Goal: Transaction & Acquisition: Purchase product/service

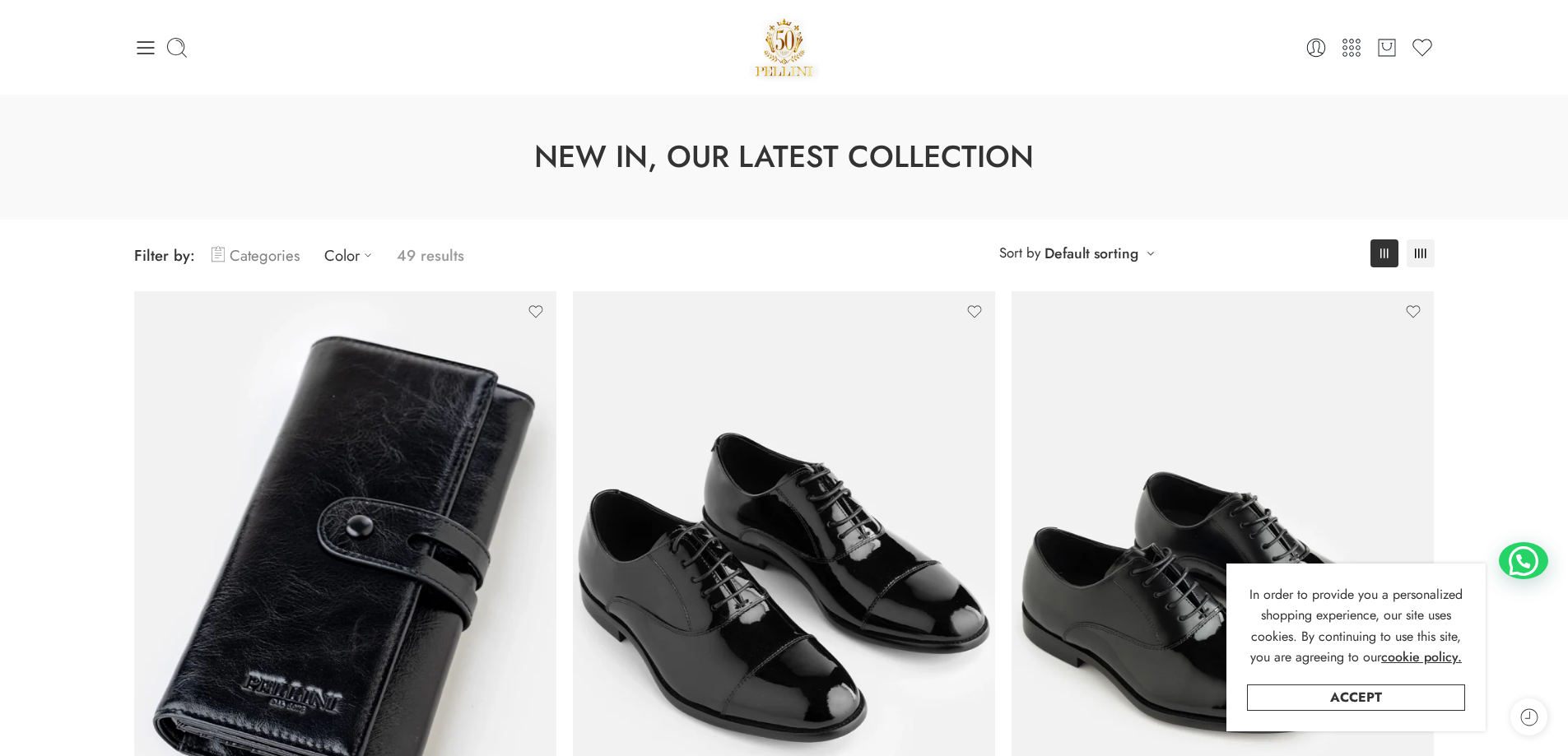
click at [284, 256] on link "Categories" at bounding box center [255, 255] width 88 height 39
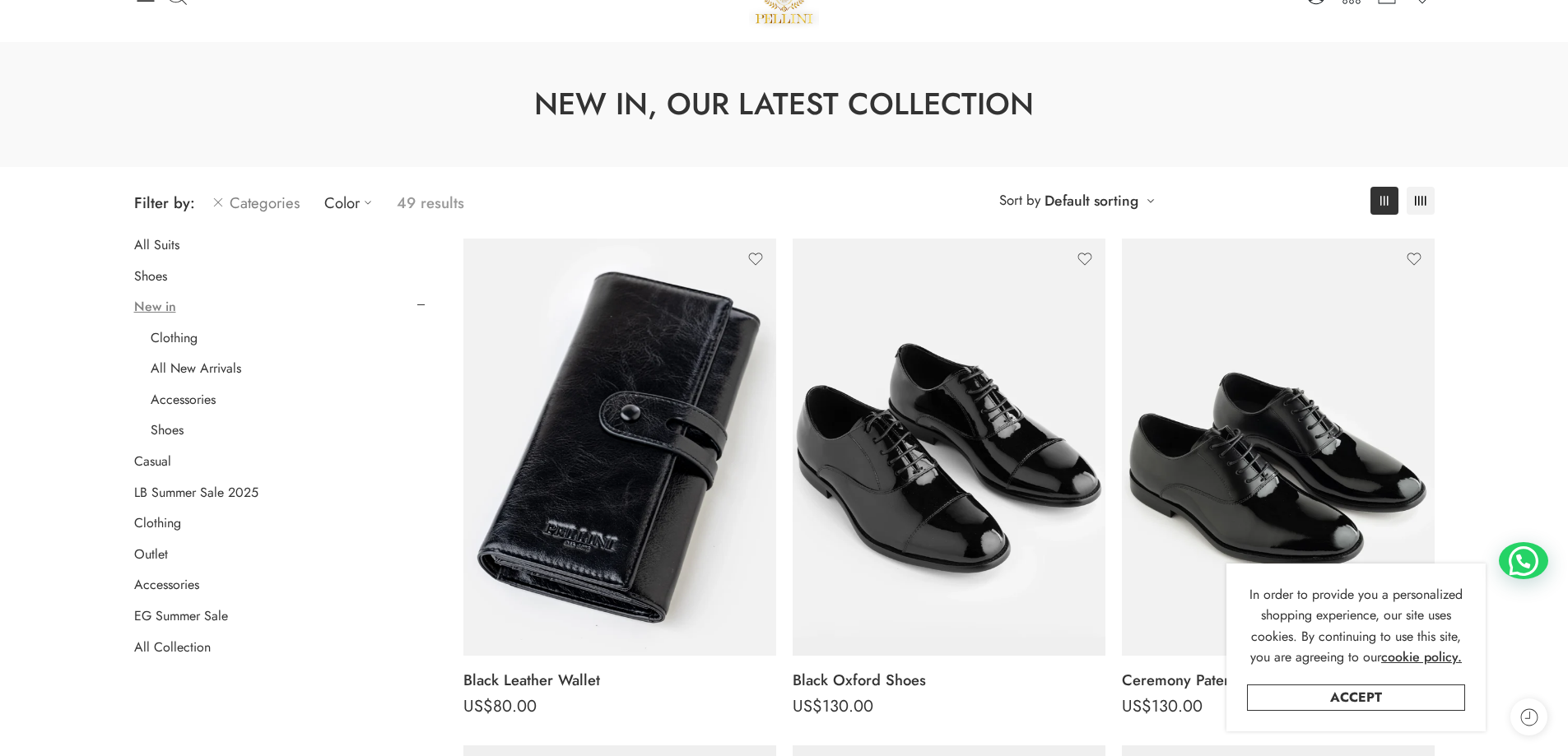
scroll to position [83, 0]
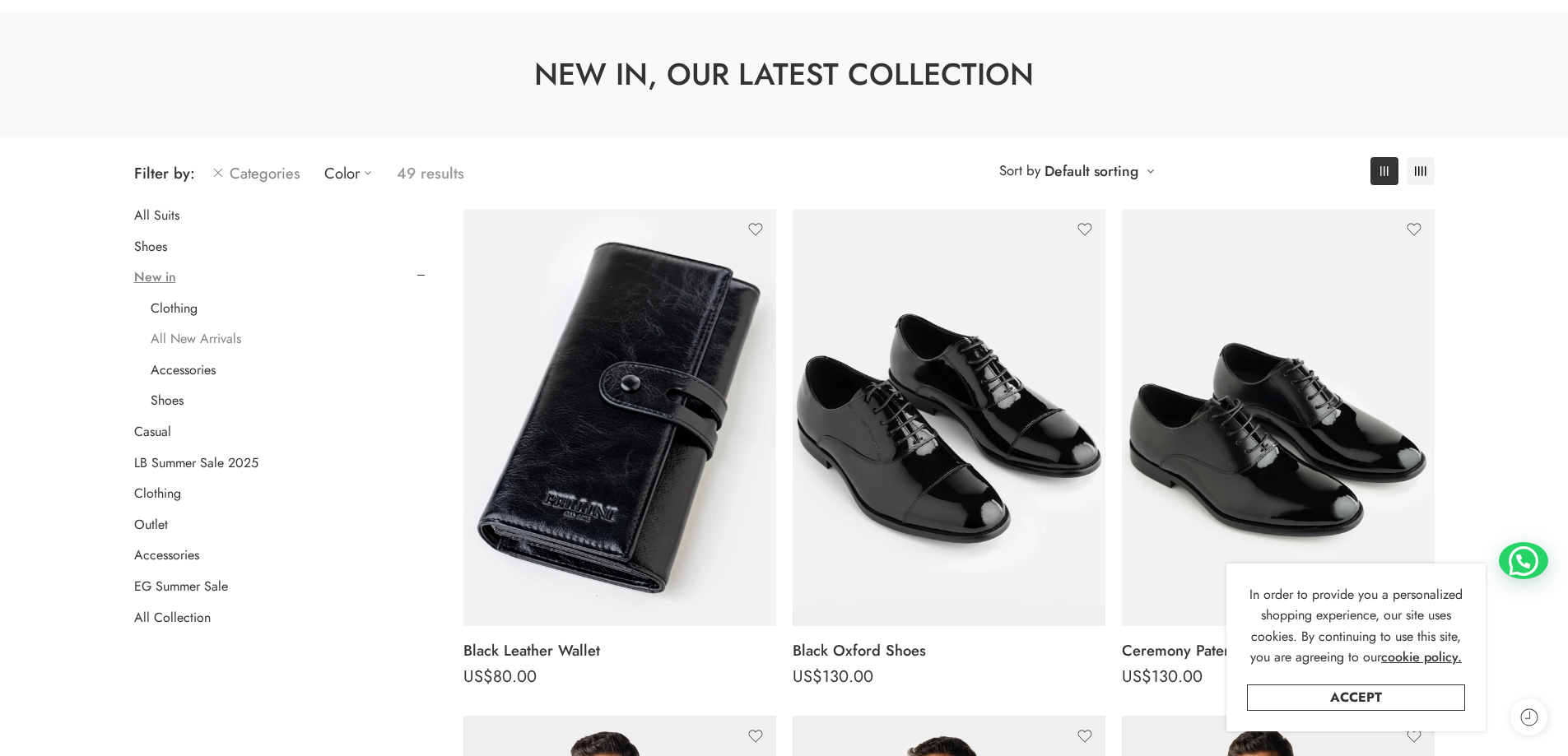
click at [209, 344] on link "All New Arrivals" at bounding box center [195, 339] width 90 height 17
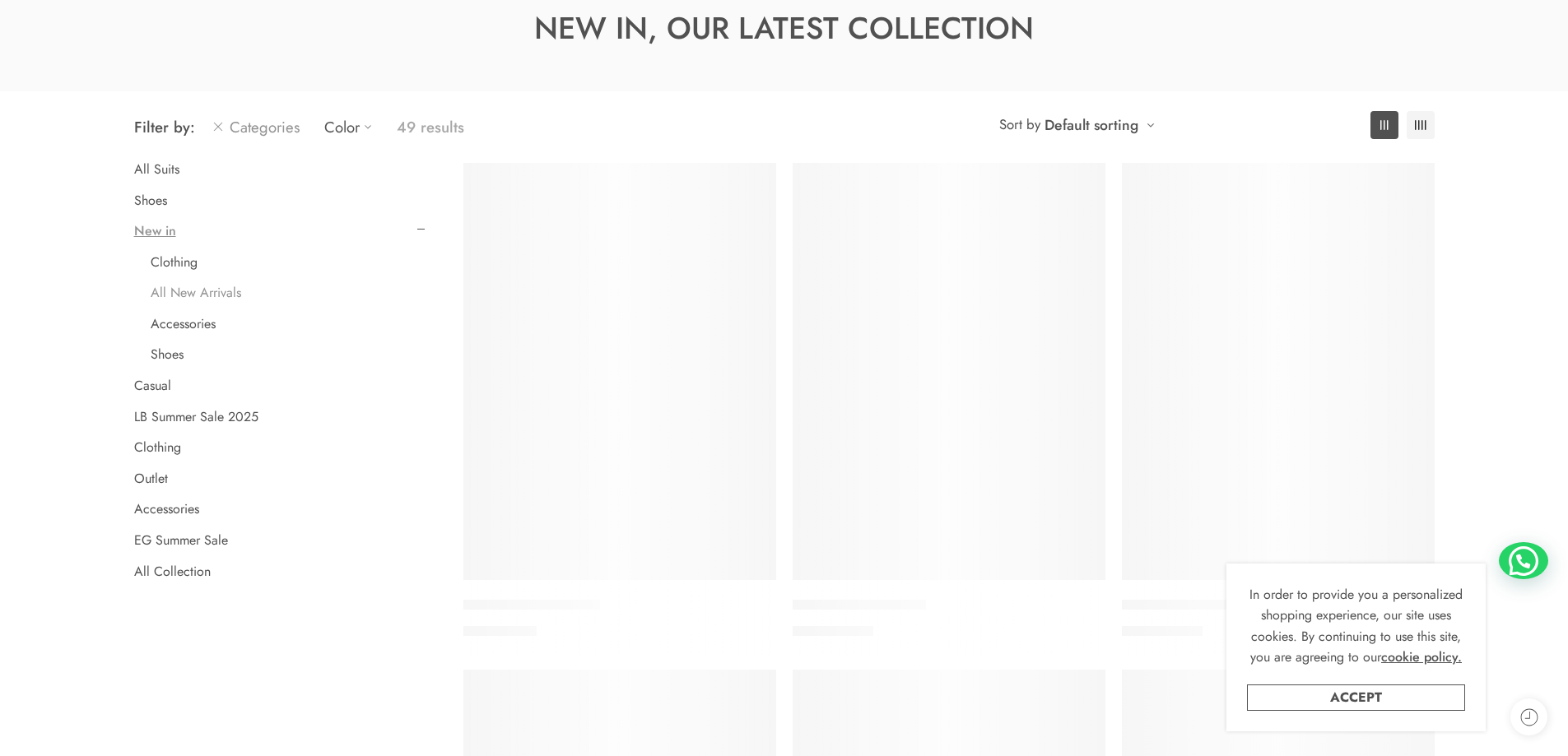
scroll to position [129, 0]
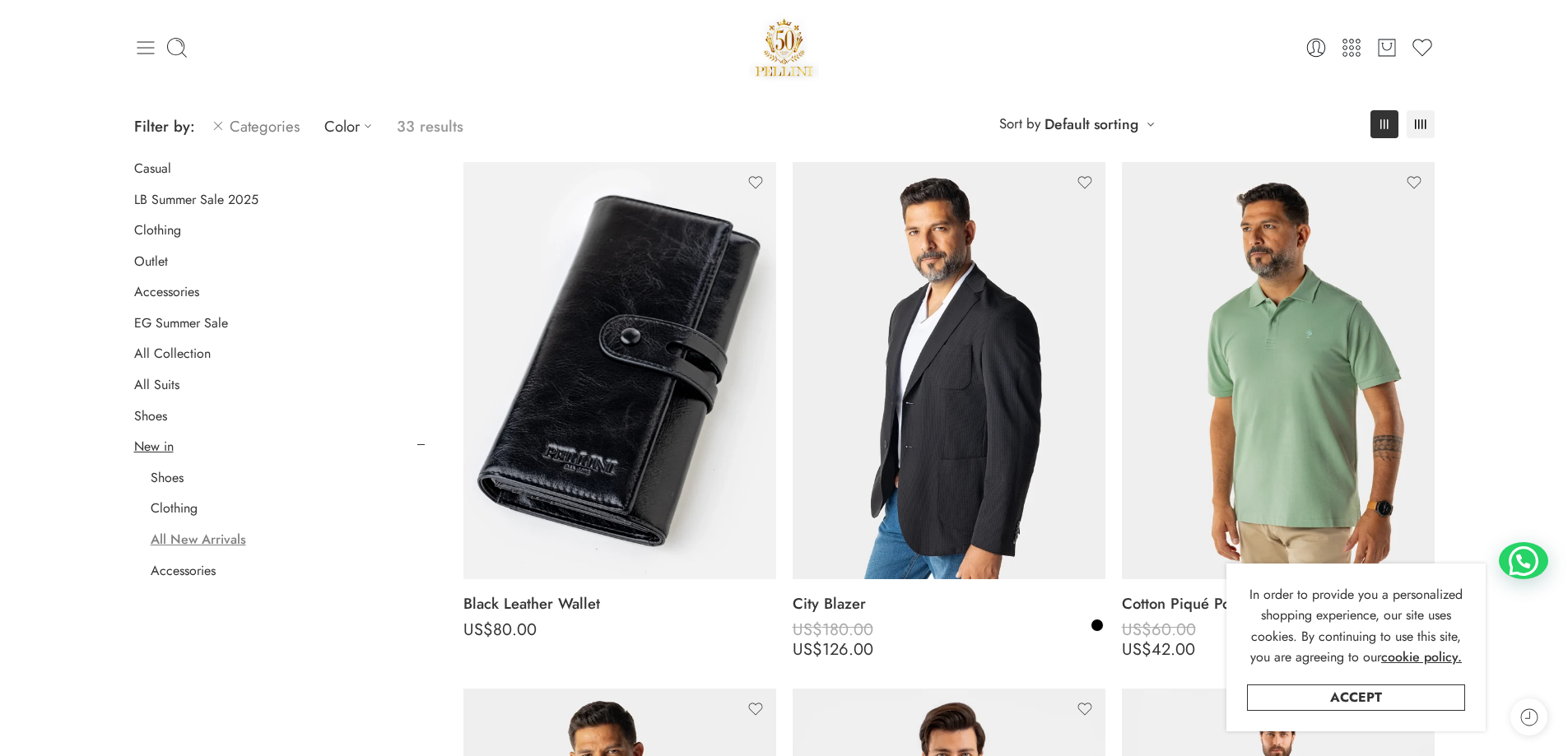
click at [148, 46] on icon at bounding box center [145, 47] width 23 height 23
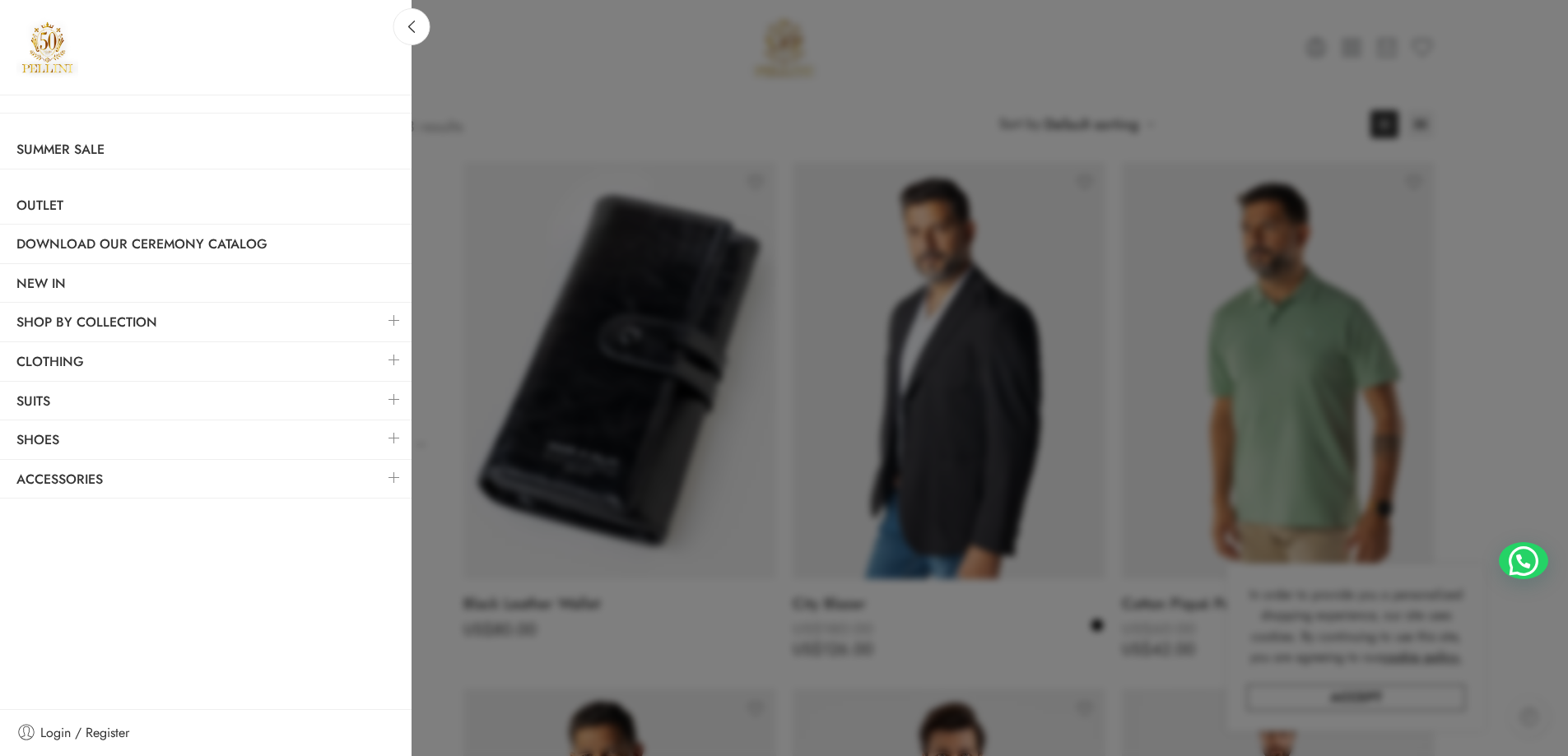
click at [392, 319] on link at bounding box center [394, 320] width 34 height 35
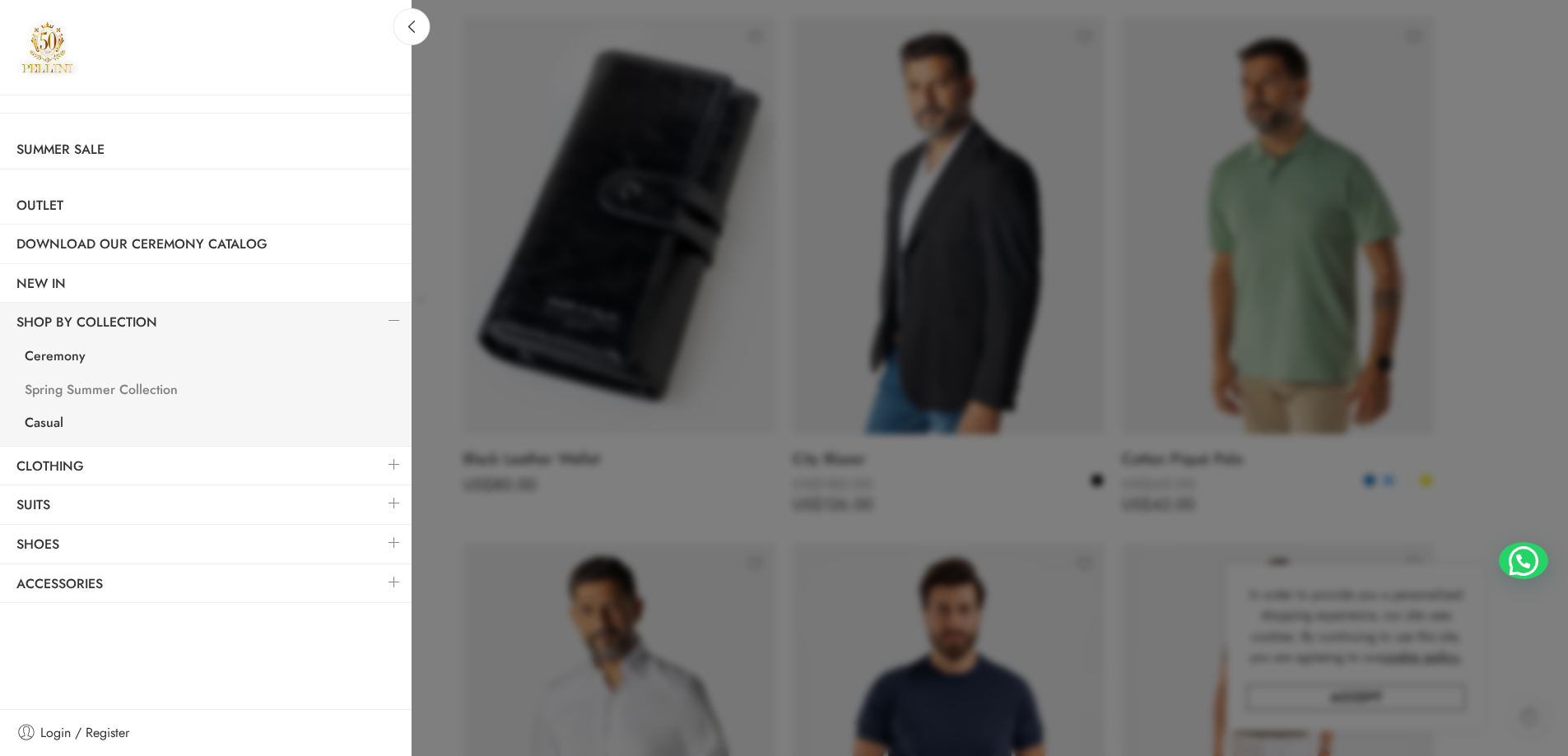
scroll to position [293, 0]
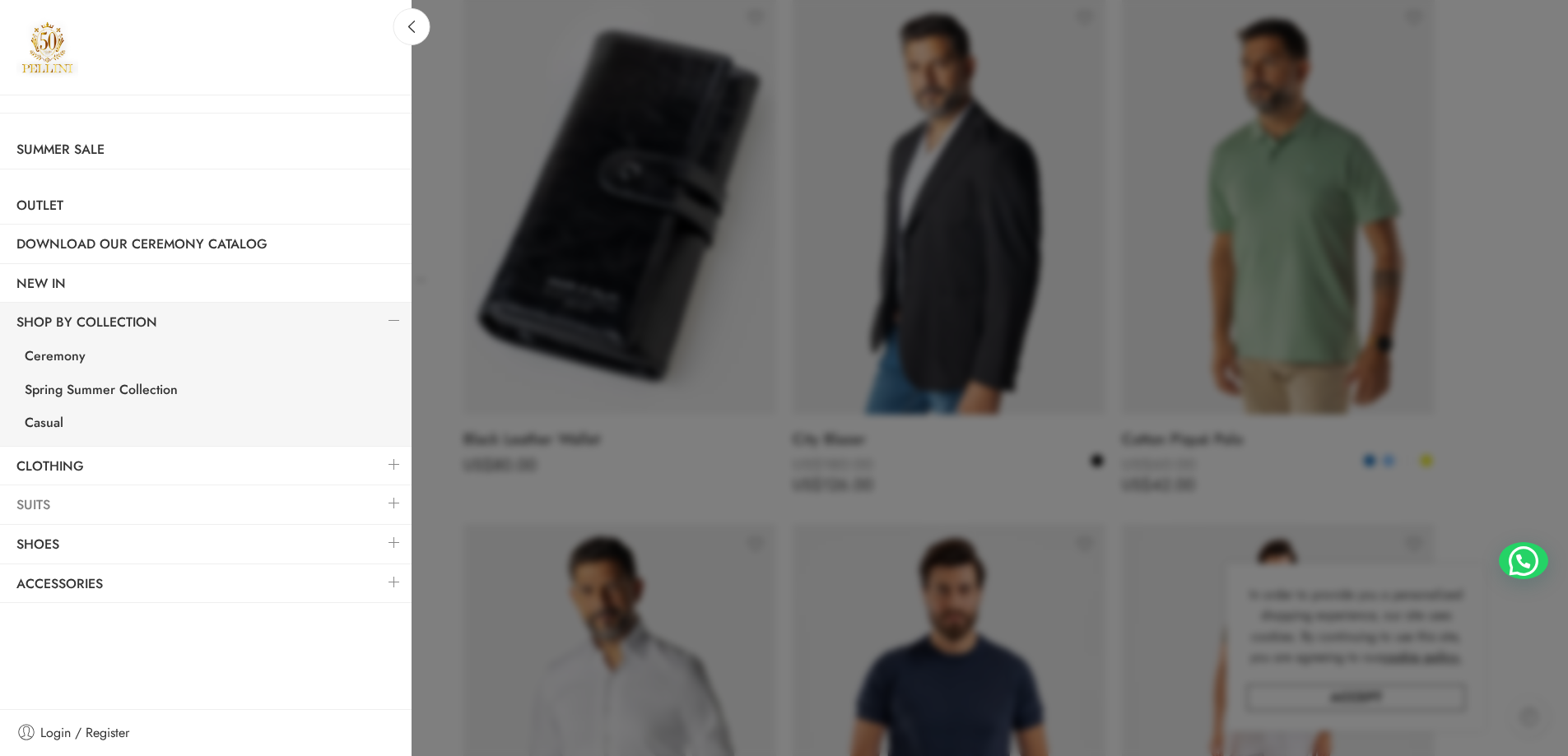
click at [125, 506] on link "Suits" at bounding box center [205, 505] width 412 height 38
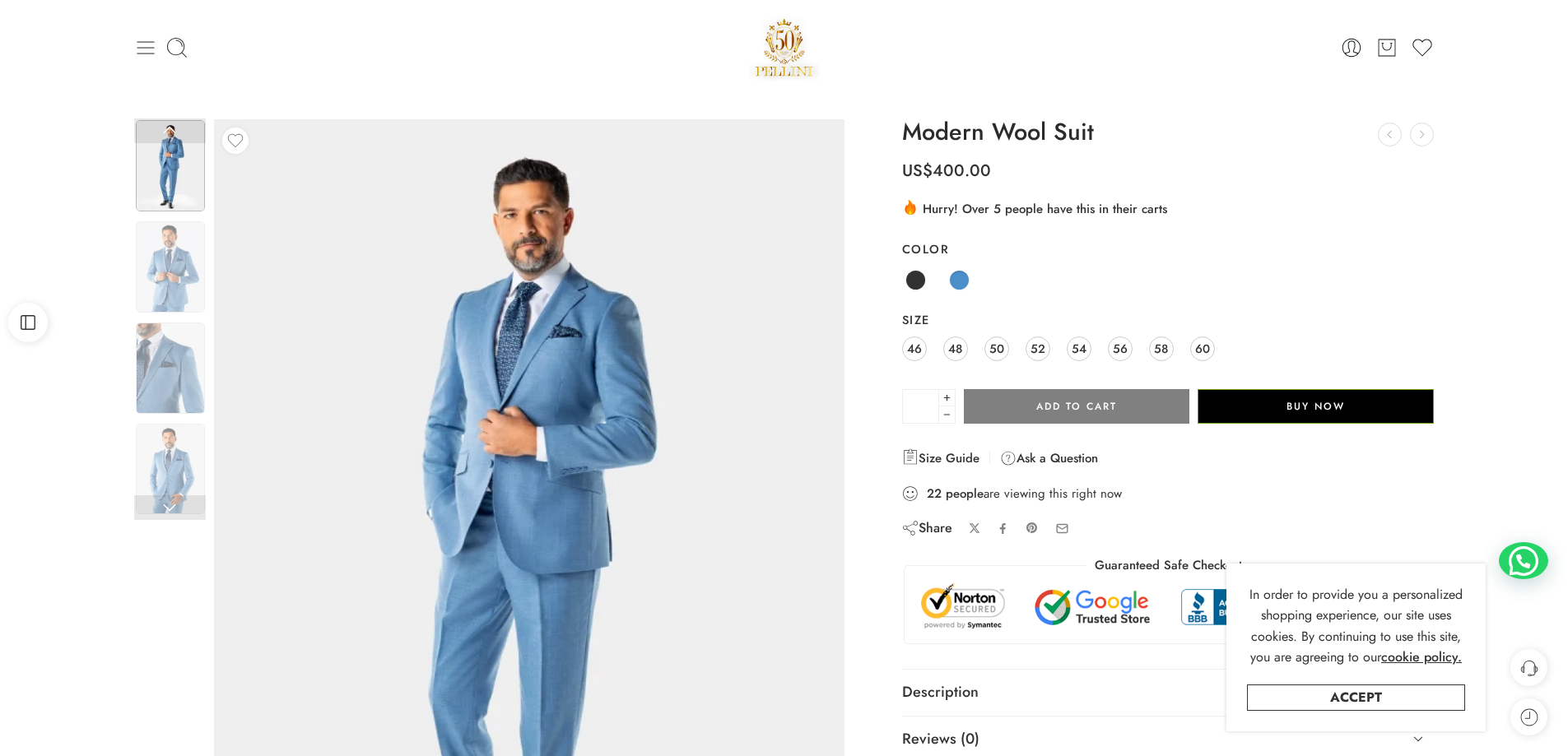
click at [148, 50] on icon at bounding box center [145, 47] width 23 height 23
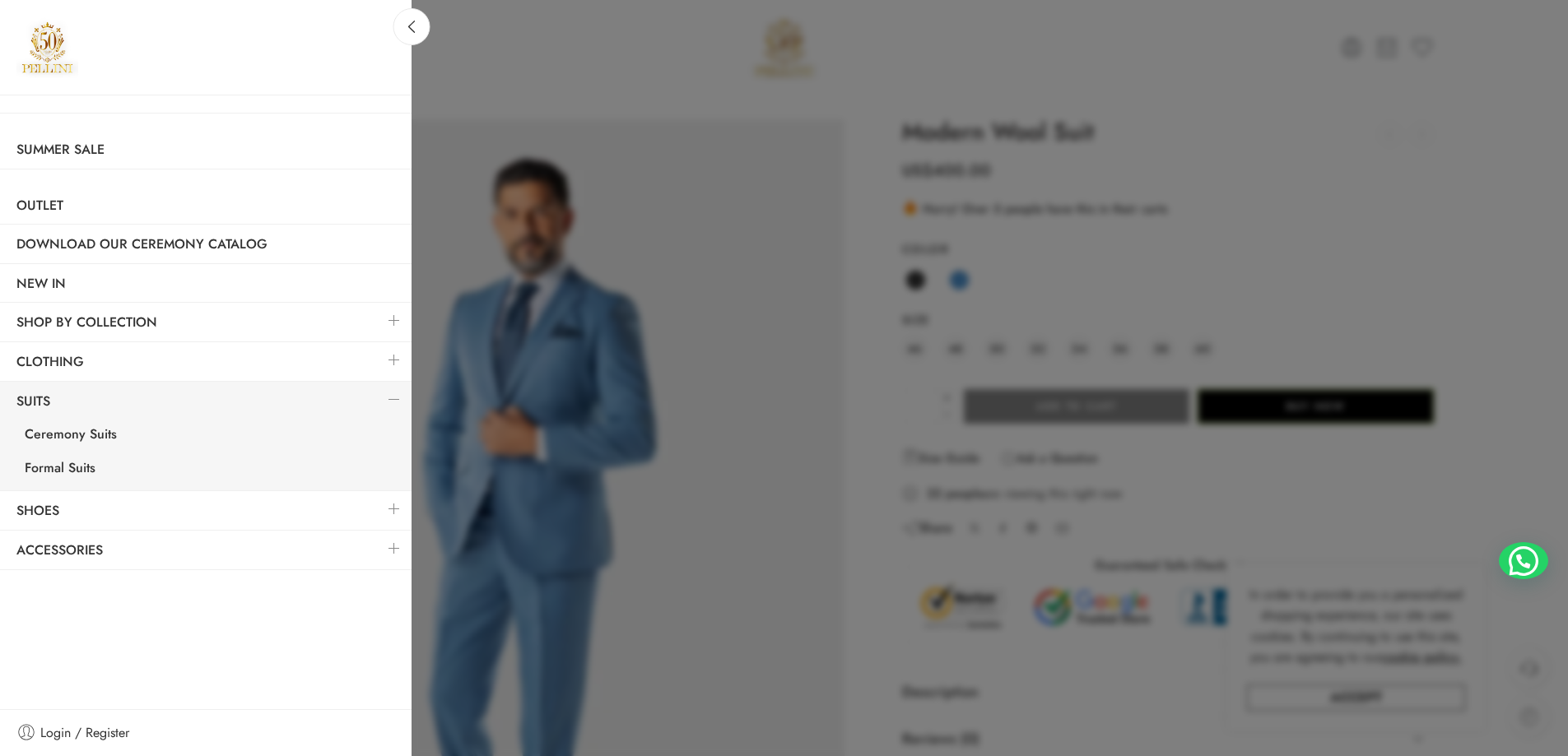
click at [388, 320] on link at bounding box center [394, 320] width 34 height 35
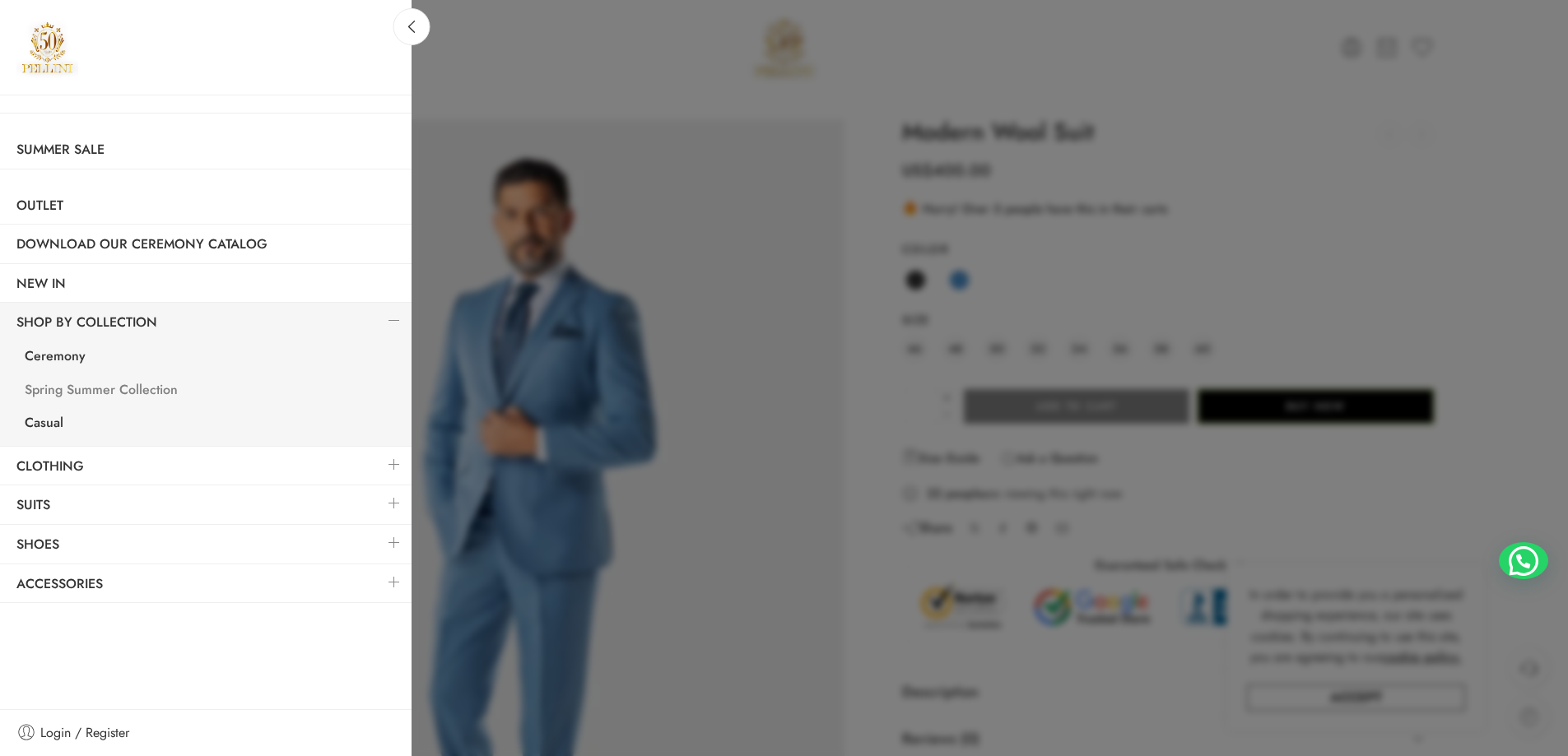
click at [171, 386] on link "Spring Summer Collection" at bounding box center [210, 392] width 403 height 33
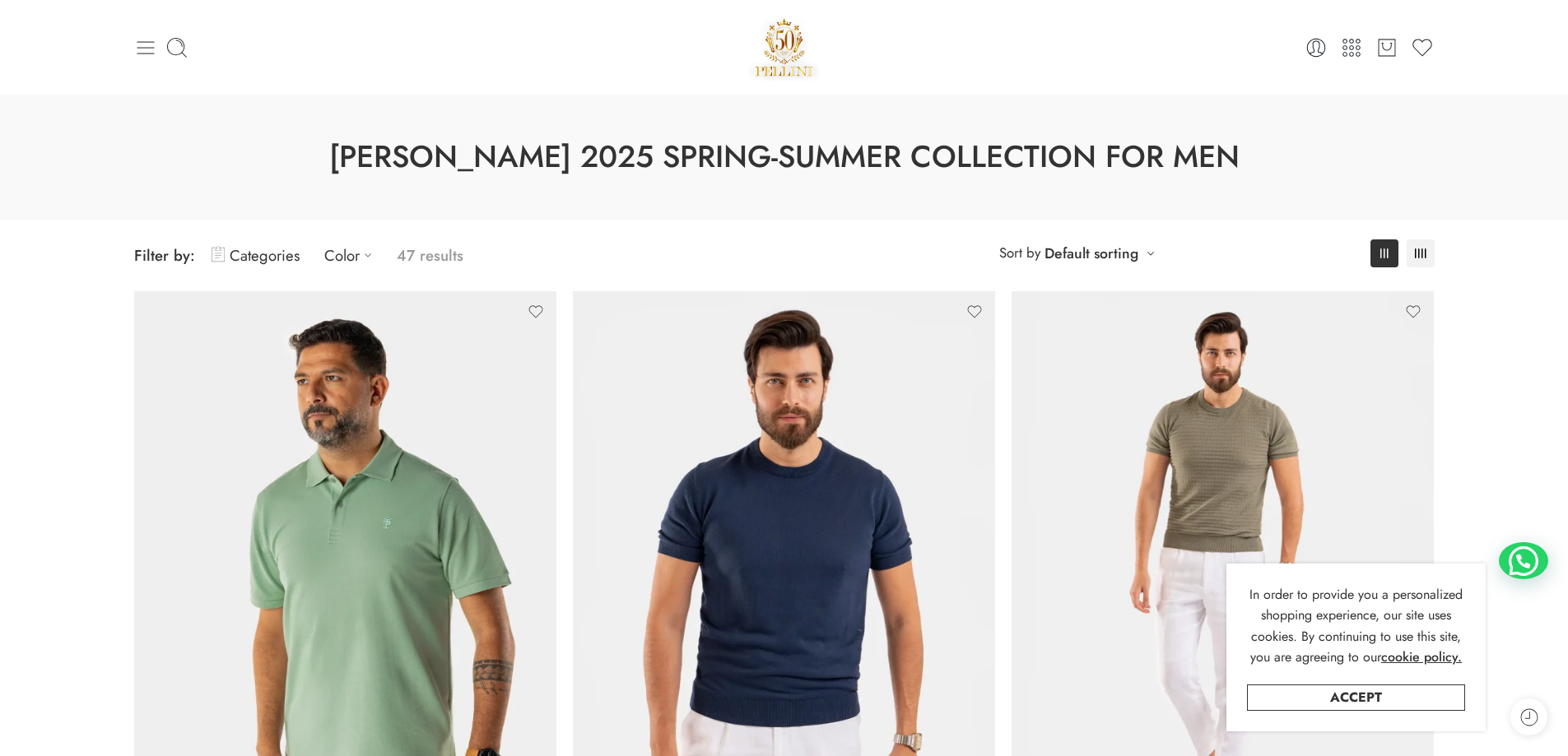
click at [141, 48] on icon at bounding box center [145, 47] width 23 height 23
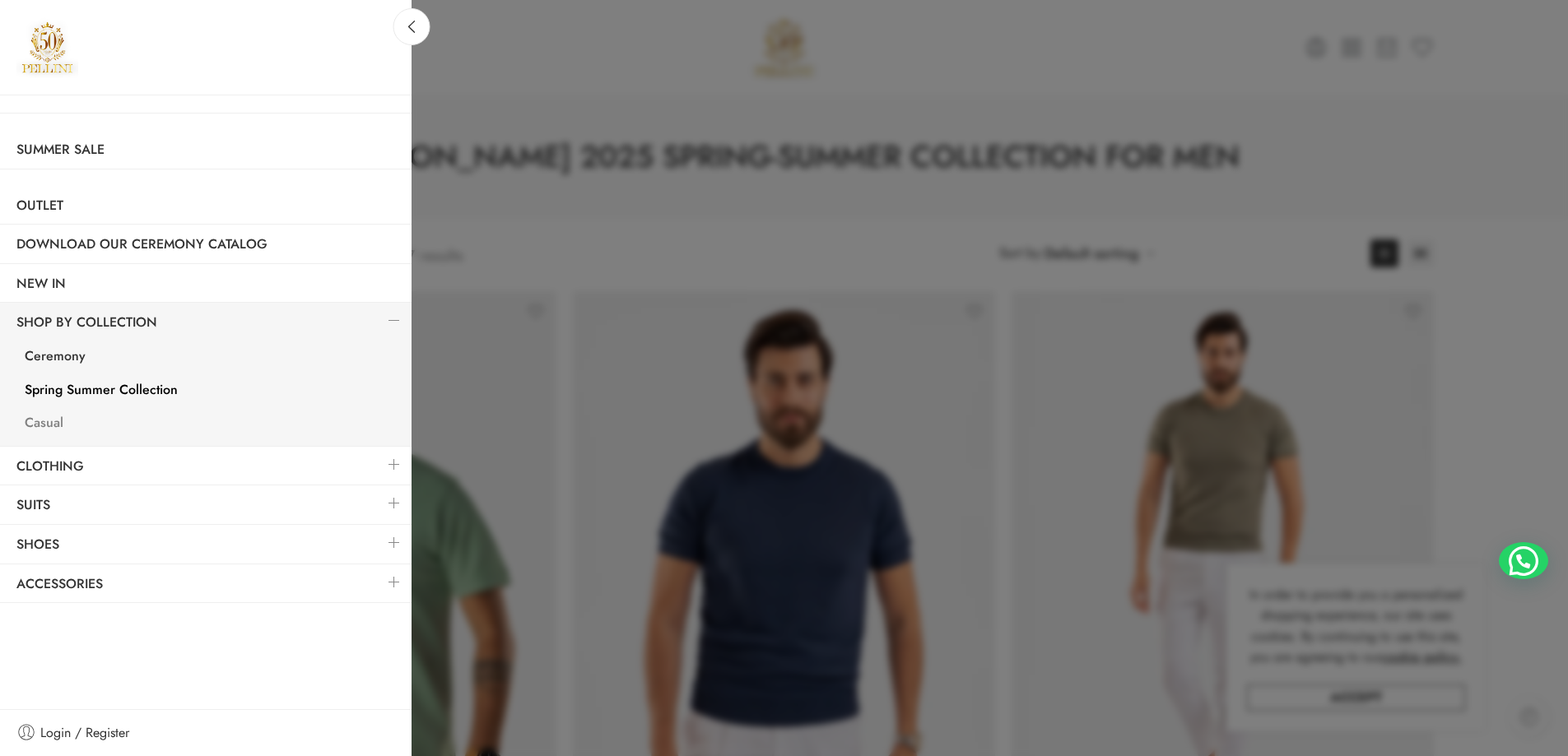
click at [49, 423] on link "Casual" at bounding box center [210, 425] width 403 height 33
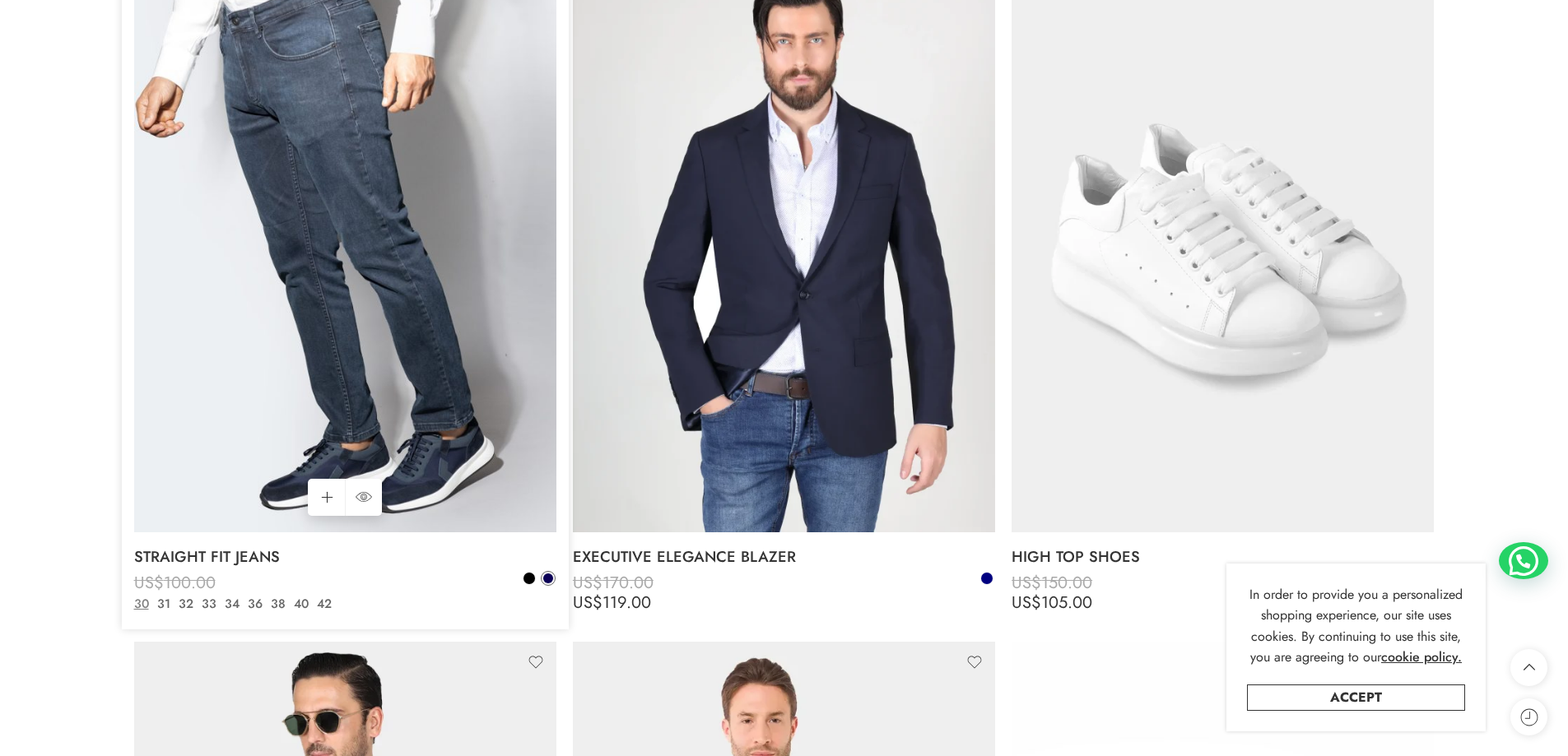
scroll to position [8396, 0]
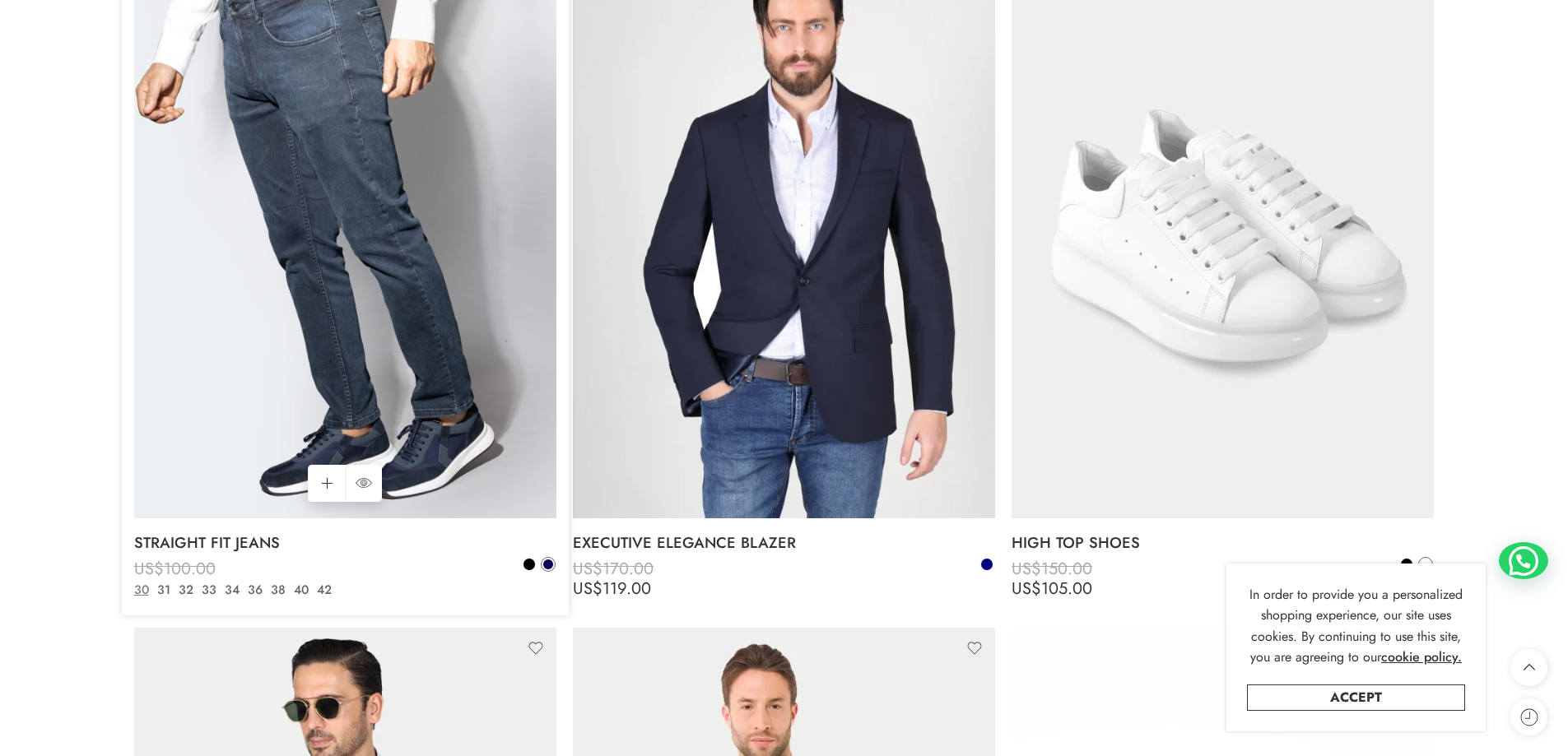
click at [292, 181] on img at bounding box center [345, 236] width 423 height 563
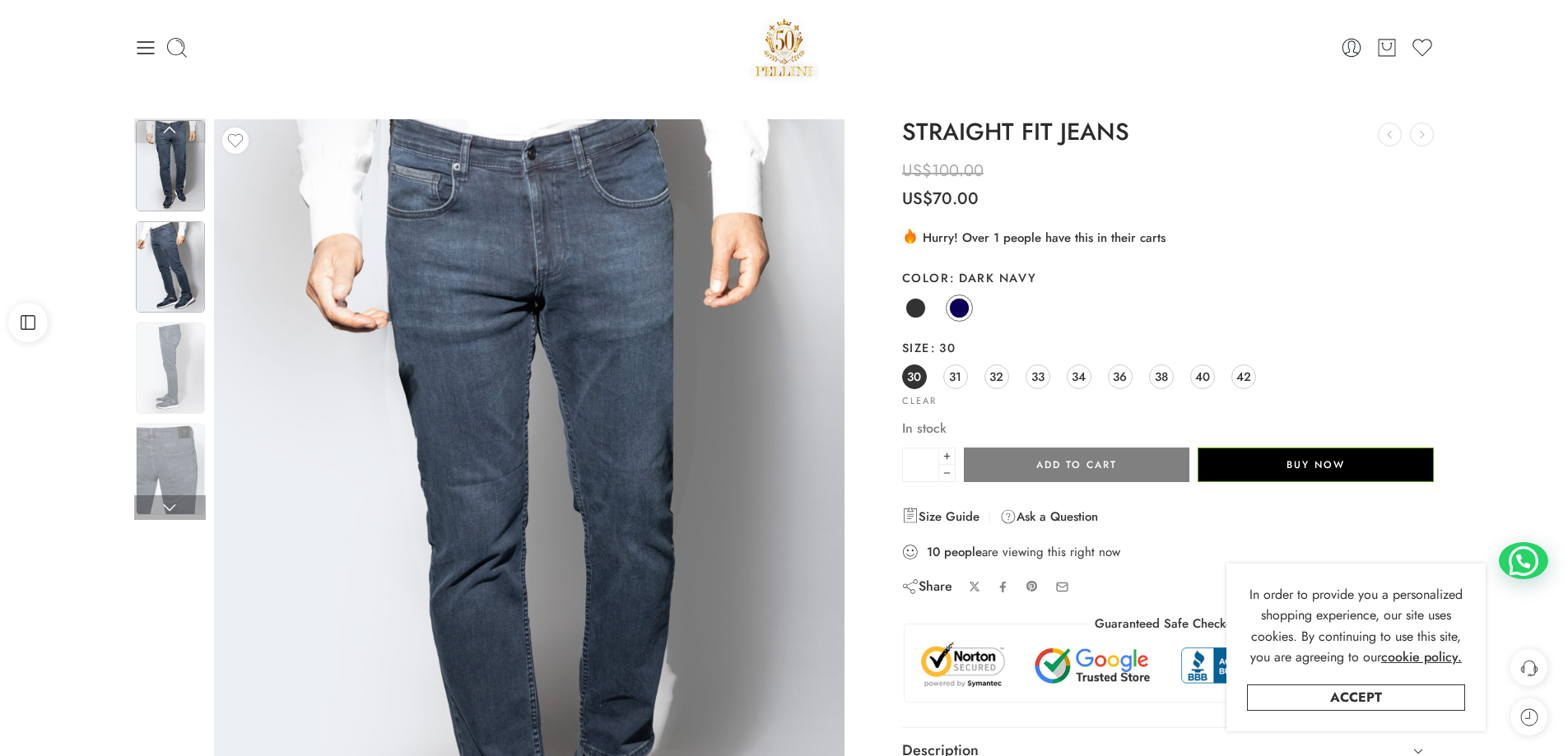
click at [163, 253] on img at bounding box center [170, 267] width 69 height 91
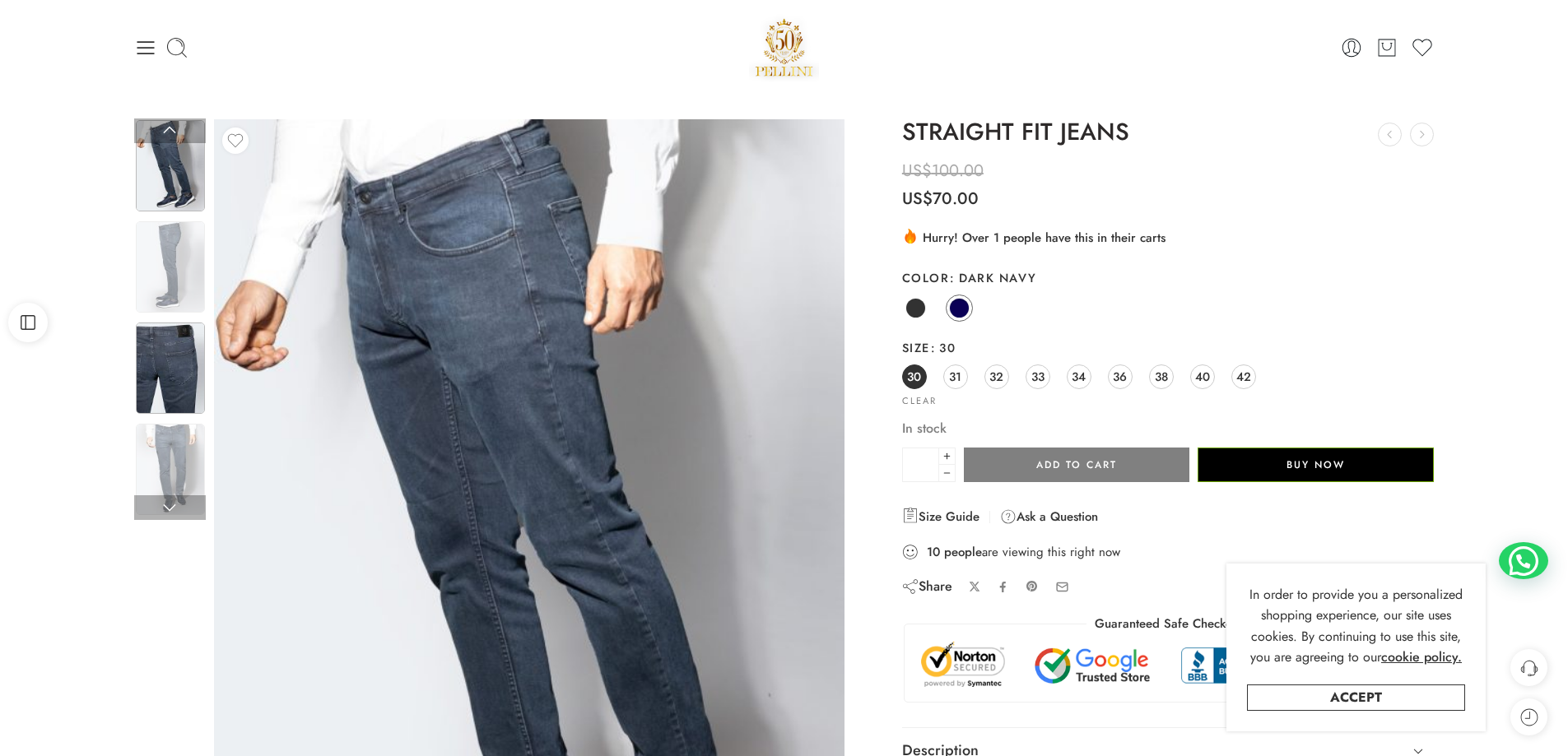
click at [164, 370] on img at bounding box center [170, 368] width 69 height 91
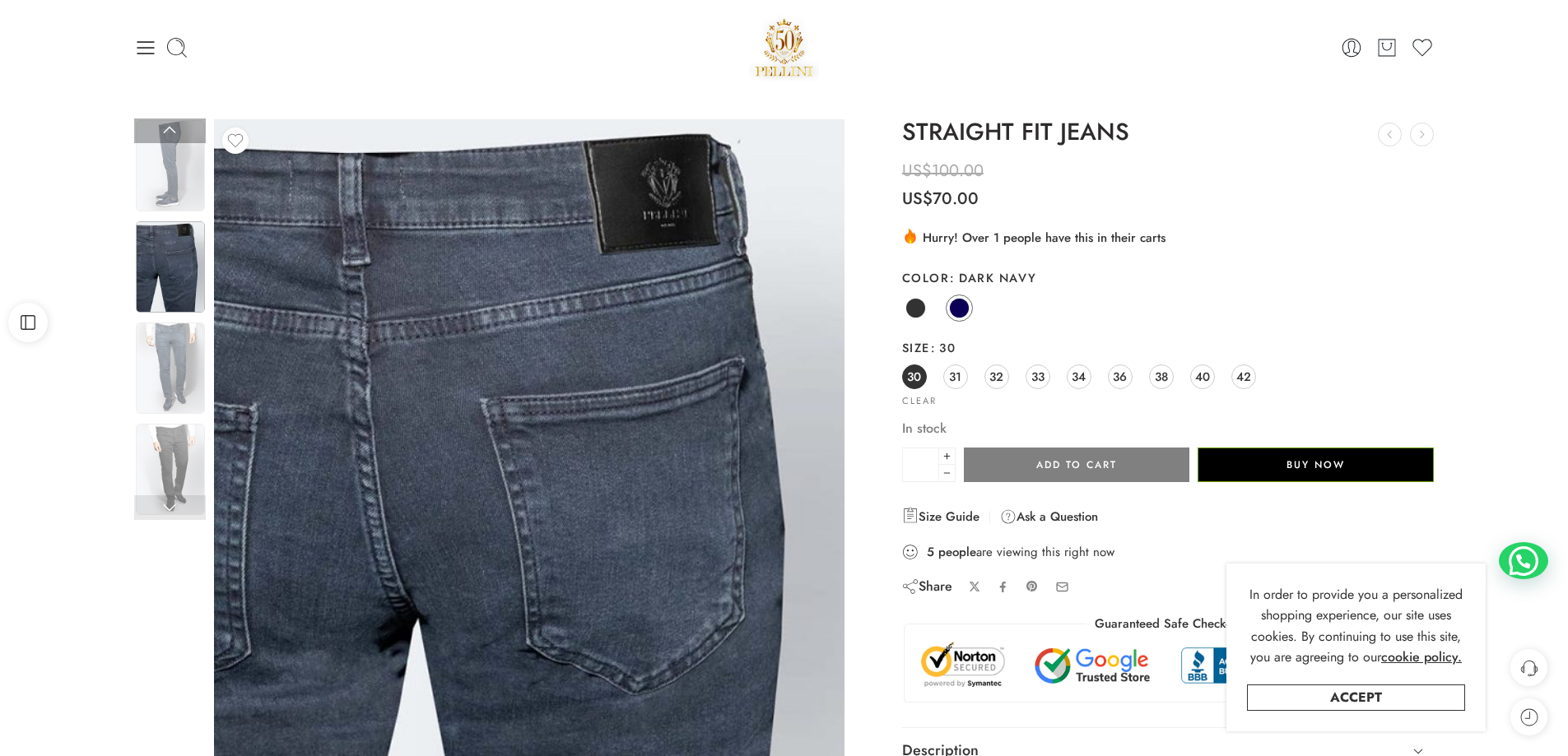
click at [176, 500] on link at bounding box center [169, 508] width 72 height 25
